Goal: Task Accomplishment & Management: Use online tool/utility

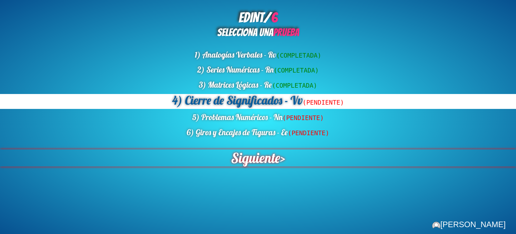
click at [261, 161] on span "Siguiente" at bounding box center [255, 157] width 49 height 17
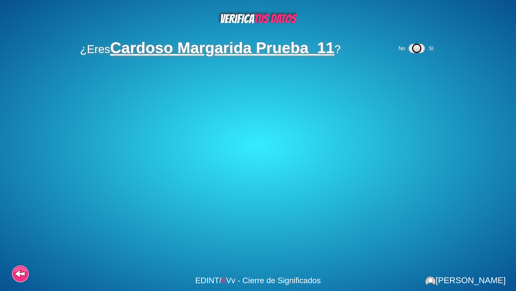
click at [423, 45] on icon at bounding box center [417, 48] width 15 height 8
click at [385, 71] on div "No Sí" at bounding box center [373, 72] width 39 height 15
click at [390, 69] on div "No Sí" at bounding box center [373, 72] width 39 height 15
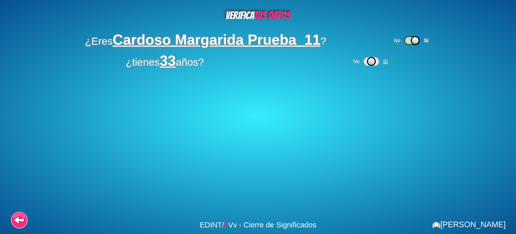
click at [387, 63] on span "Sí" at bounding box center [385, 62] width 5 height 6
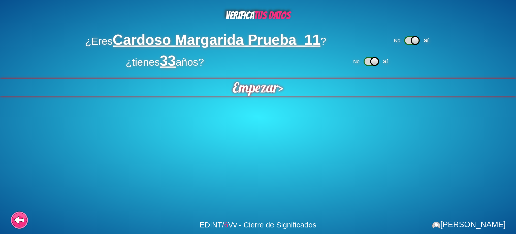
click at [236, 88] on span "Empezar" at bounding box center [256, 87] width 46 height 17
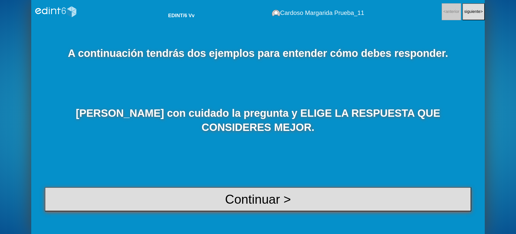
click at [237, 206] on button "Continuar >" at bounding box center [258, 199] width 427 height 24
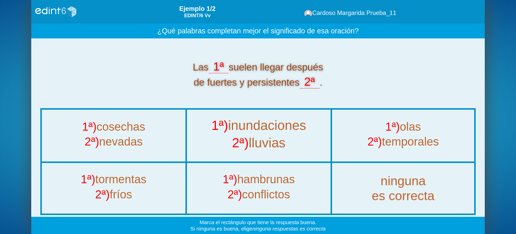
click at [261, 133] on div "1ª) inundaciones" at bounding box center [259, 126] width 164 height 17
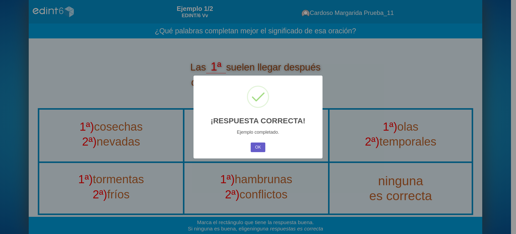
click at [259, 150] on button "OK" at bounding box center [258, 147] width 15 height 10
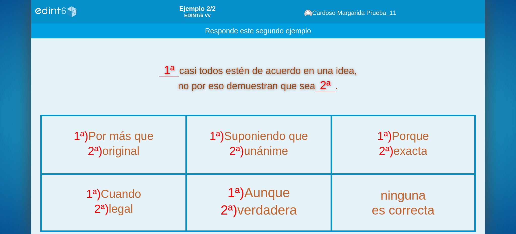
click at [267, 192] on div "1ª) Aunque" at bounding box center [259, 193] width 164 height 17
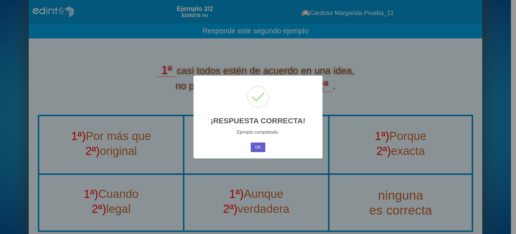
click at [260, 145] on button "OK" at bounding box center [258, 147] width 15 height 10
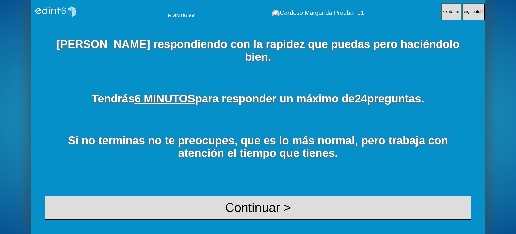
click at [256, 193] on div "[PERSON_NAME] respondiendo con la rapidez que puedas pero haciéndolo bien. Tend…" at bounding box center [258, 128] width 454 height 210
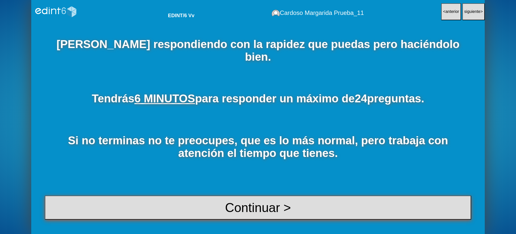
click at [256, 203] on button "Continuar >" at bounding box center [258, 207] width 427 height 24
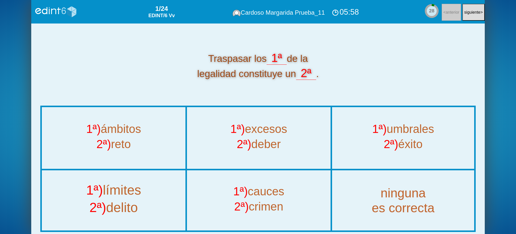
click at [154, 193] on div "1ª) límites" at bounding box center [114, 191] width 164 height 17
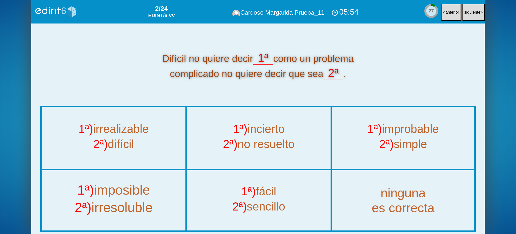
click at [120, 194] on div "1ª) imposible" at bounding box center [114, 191] width 164 height 17
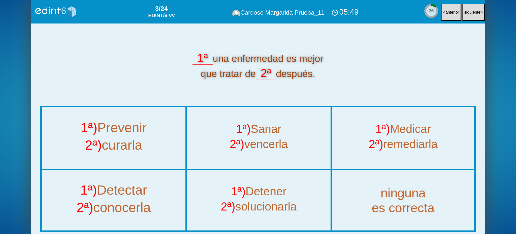
click at [156, 143] on div "2ª) curarla" at bounding box center [114, 146] width 164 height 17
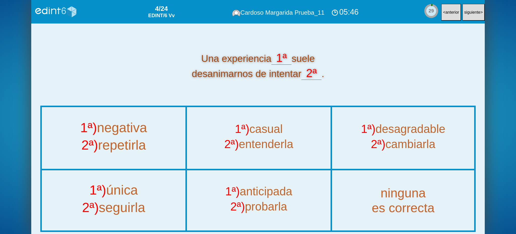
click at [135, 142] on div "2ª) repetirla" at bounding box center [114, 146] width 164 height 17
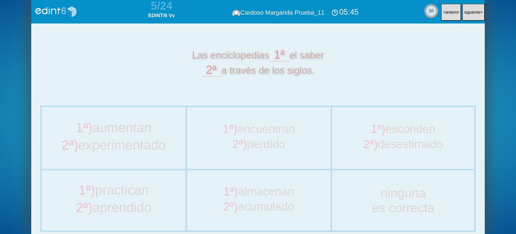
click at [377, 138] on div "2ª) desestimado" at bounding box center [403, 145] width 141 height 15
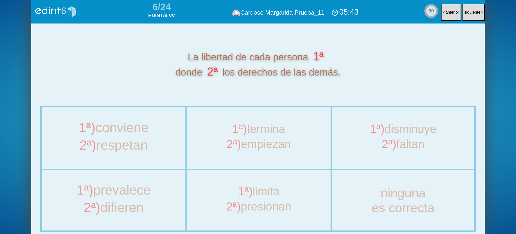
click at [263, 140] on div "2ª) empiezan" at bounding box center [259, 145] width 143 height 15
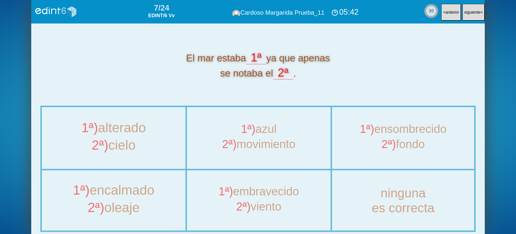
click at [400, 142] on div "2ª) fondo" at bounding box center [403, 145] width 141 height 15
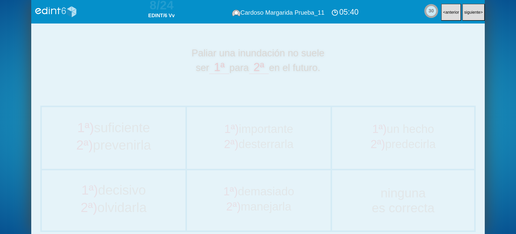
click at [240, 141] on div "2ª) desterrarla" at bounding box center [259, 145] width 143 height 15
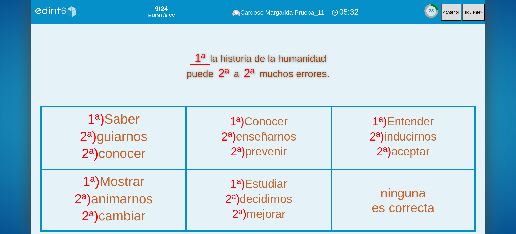
click at [468, 14] on button "siguiente >" at bounding box center [474, 12] width 22 height 17
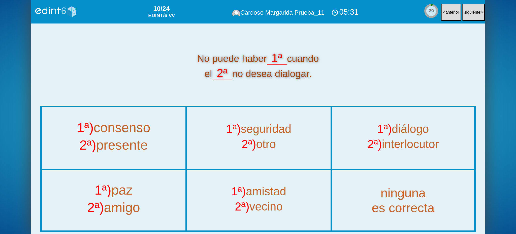
click at [447, 14] on span "anterior" at bounding box center [453, 12] width 14 height 4
